Goal: Find specific fact: Find specific fact

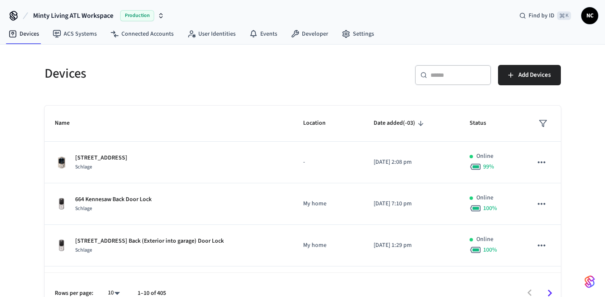
click at [471, 68] on div "​ ​" at bounding box center [453, 75] width 76 height 20
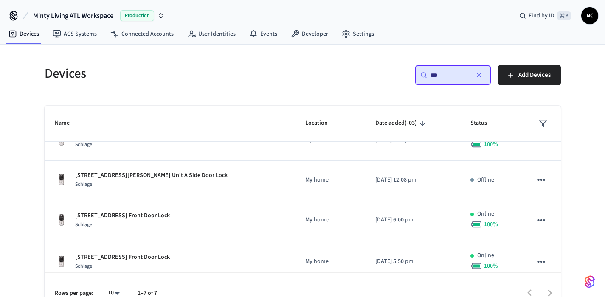
scroll to position [145, 0]
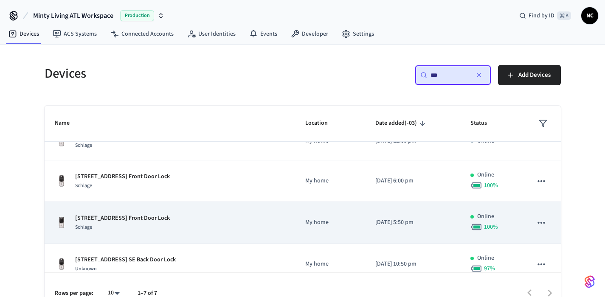
type input "***"
click at [375, 219] on p "[DATE] 5:50 pm" at bounding box center [412, 222] width 74 height 9
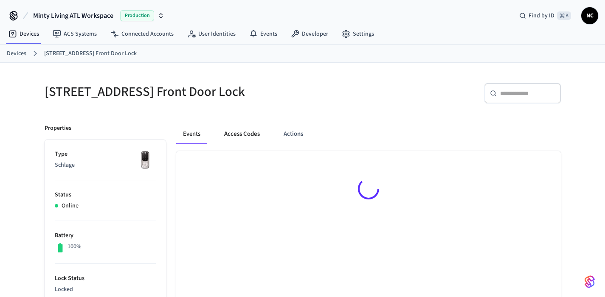
click at [252, 128] on button "Access Codes" at bounding box center [241, 134] width 49 height 20
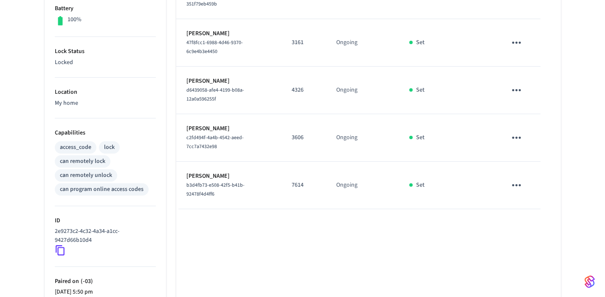
scroll to position [226, 0]
click at [298, 182] on p "7614" at bounding box center [303, 186] width 24 height 9
copy p "7614"
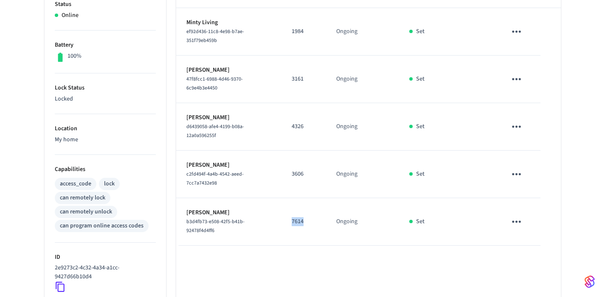
scroll to position [318, 0]
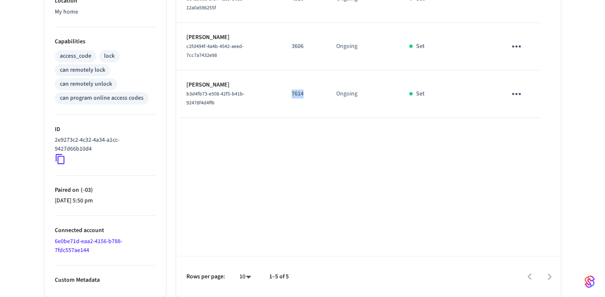
click at [294, 91] on p "7614" at bounding box center [303, 94] width 24 height 9
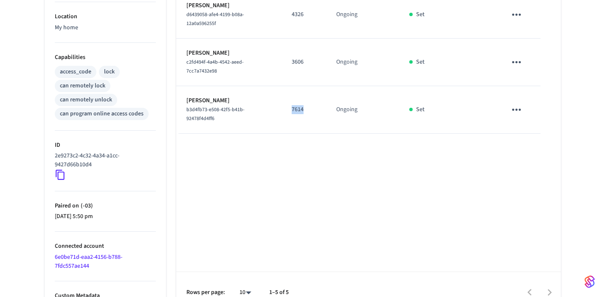
scroll to position [0, 0]
